Goal: Check status: Check status

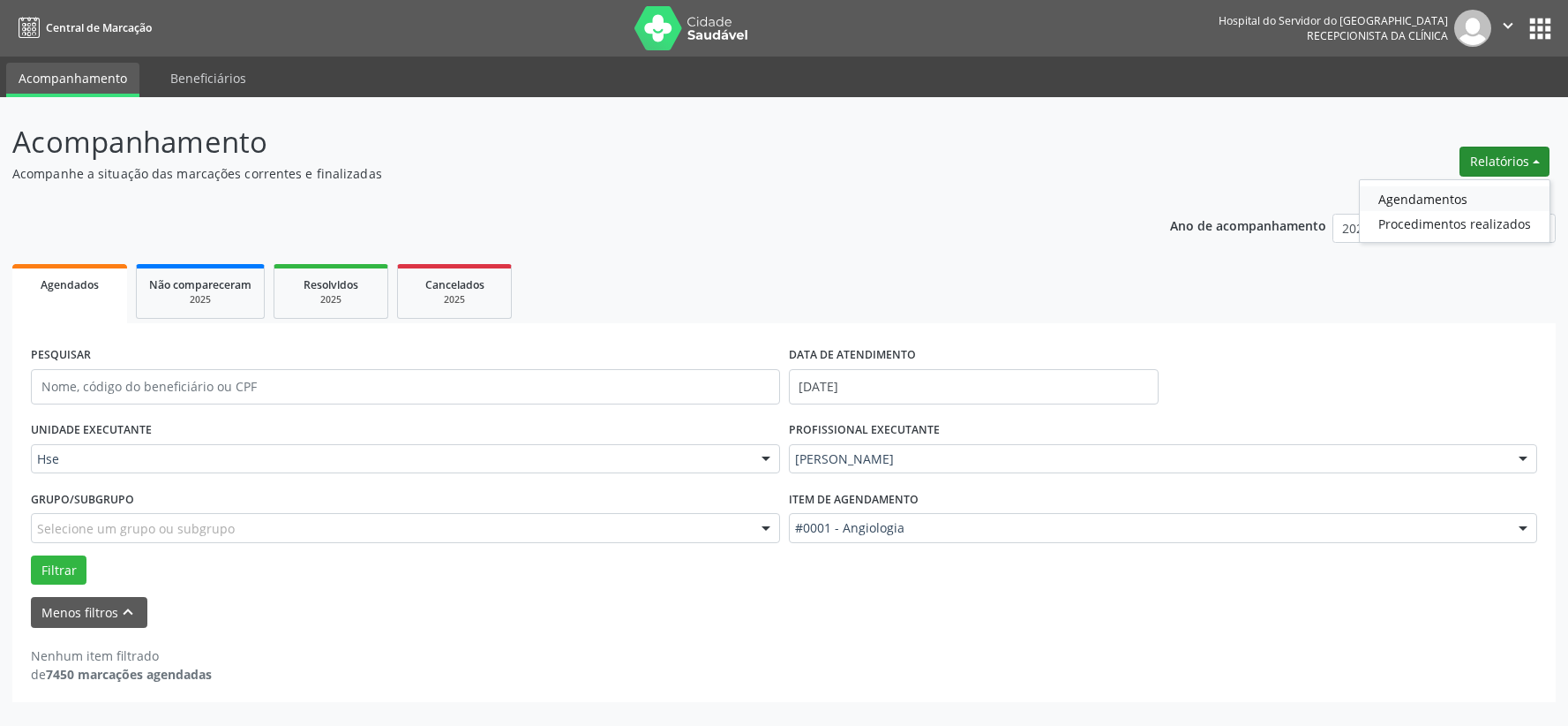
click at [1430, 199] on link "Agendamentos" at bounding box center [1454, 199] width 190 height 25
select select "9"
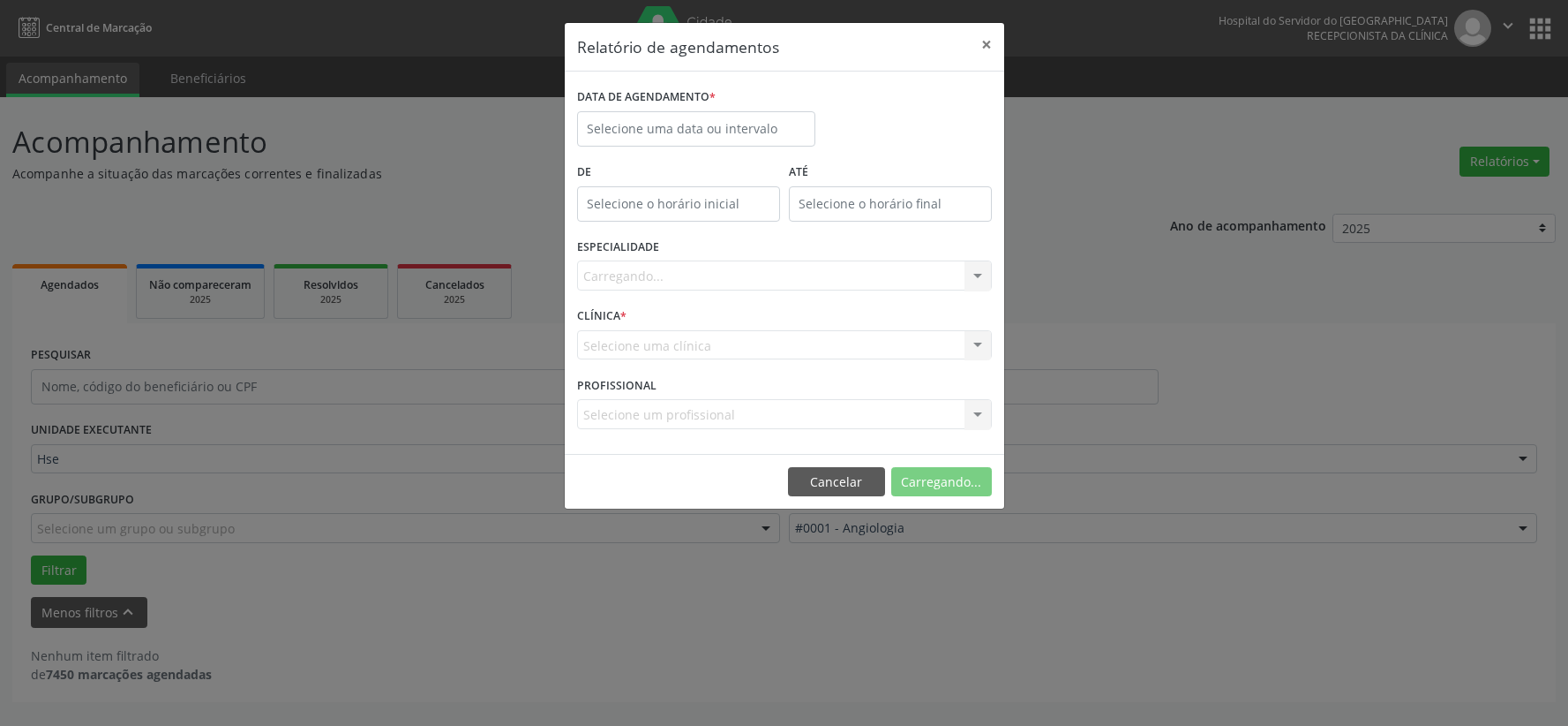
click at [1422, 189] on div "Relatório de agendamentos × DATA DE AGENDAMENTO * De ATÉ ESPECIALIDADE [GEOGRAP…" at bounding box center [784, 363] width 1568 height 726
click at [743, 120] on input "text" at bounding box center [695, 129] width 238 height 36
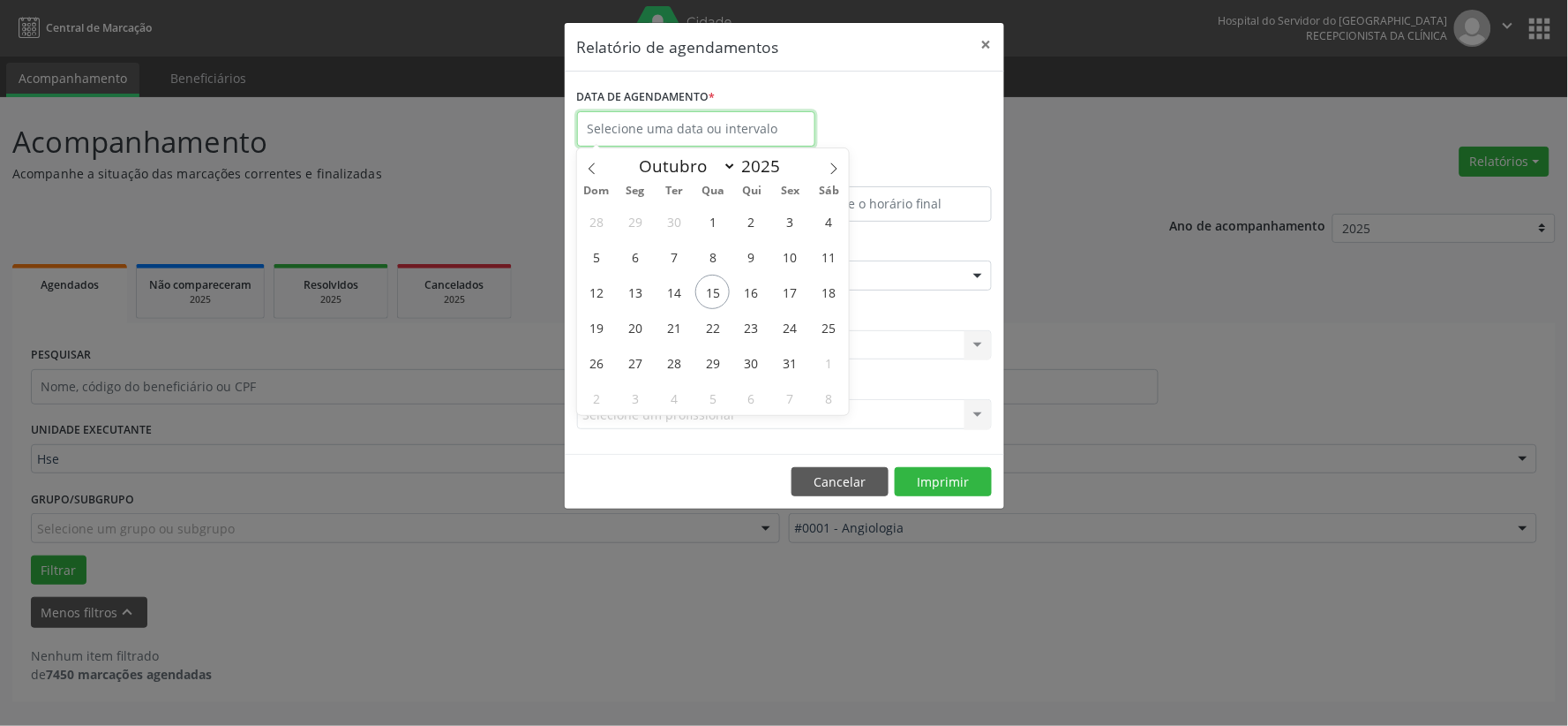
drag, startPoint x: 757, startPoint y: 112, endPoint x: 745, endPoint y: 128, distance: 20.0
click at [745, 128] on input "text" at bounding box center [695, 129] width 238 height 36
click at [782, 287] on span "17" at bounding box center [790, 292] width 35 height 35
type input "[DATE]"
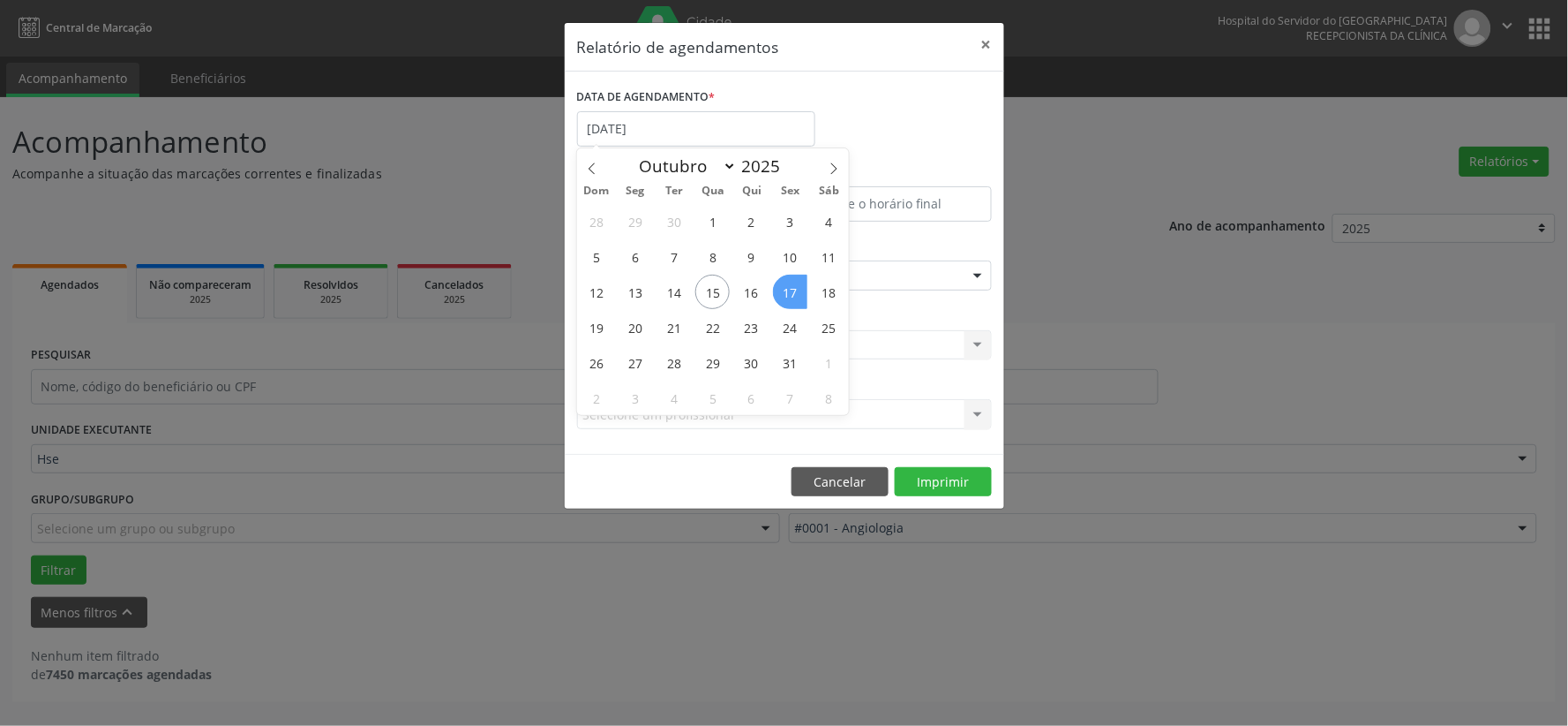
click at [782, 287] on span "17" at bounding box center [790, 292] width 35 height 35
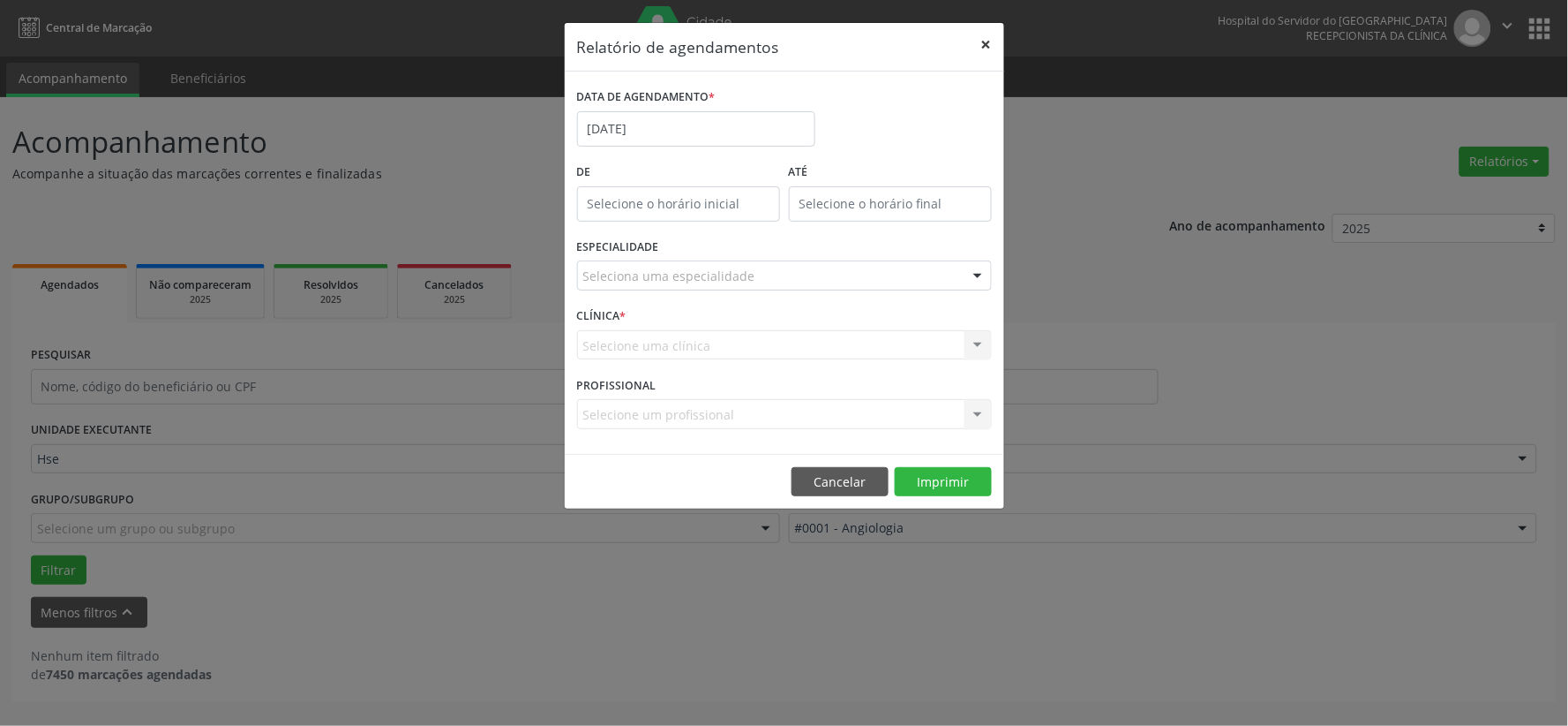
click at [987, 41] on button "×" at bounding box center [987, 45] width 36 height 44
